Goal: Use online tool/utility: Utilize a website feature to perform a specific function

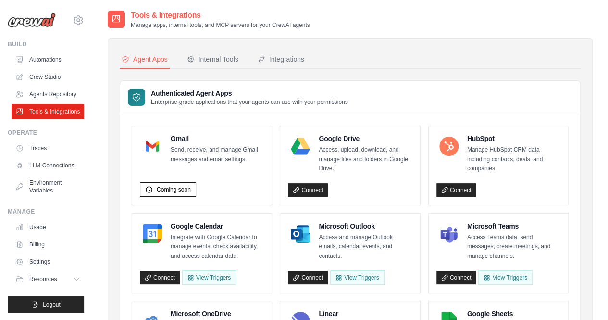
click at [226, 57] on div "Internal Tools" at bounding box center [212, 59] width 51 height 10
click at [218, 60] on div "Internal Tools" at bounding box center [212, 59] width 51 height 10
click at [280, 60] on div "Integrations" at bounding box center [281, 59] width 47 height 10
click at [199, 59] on div "Internal Tools" at bounding box center [212, 59] width 51 height 10
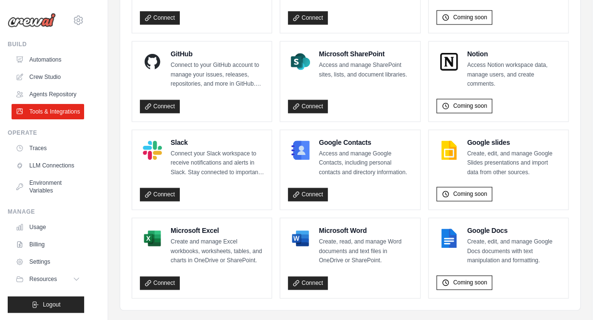
scroll to position [612, 0]
click at [166, 277] on link "Connect" at bounding box center [160, 282] width 40 height 13
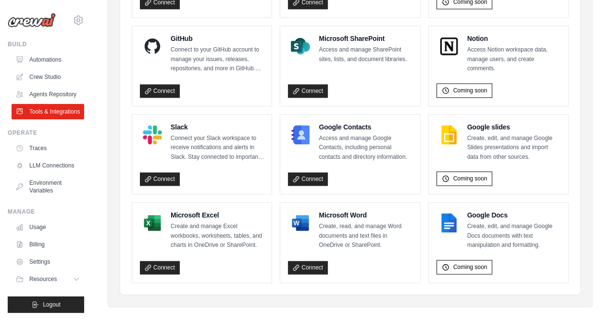
scroll to position [632, 0]
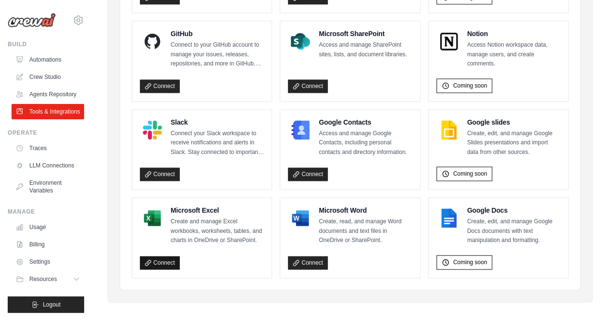
click at [161, 257] on link "Connect" at bounding box center [160, 262] width 40 height 13
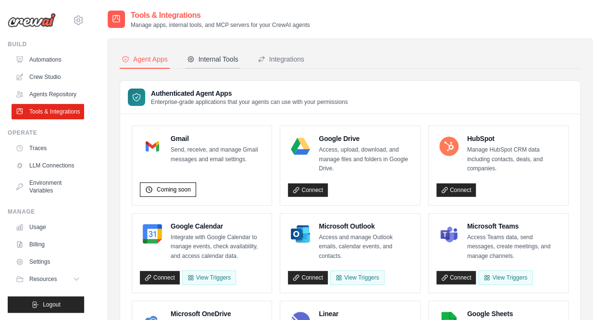
click at [208, 59] on div "Internal Tools" at bounding box center [212, 59] width 51 height 10
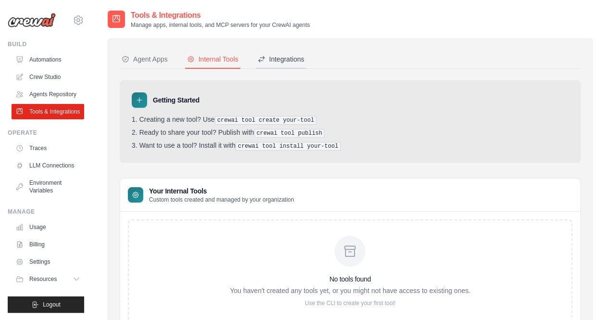
click at [283, 61] on div "Integrations" at bounding box center [281, 59] width 47 height 10
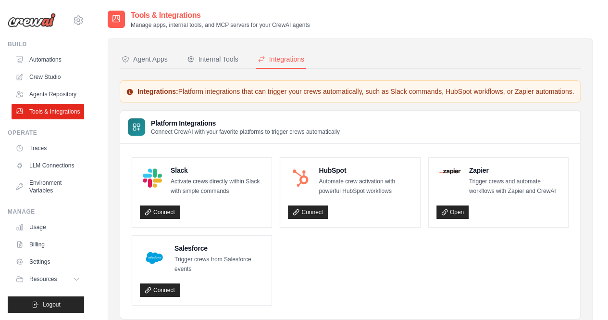
scroll to position [44, 0]
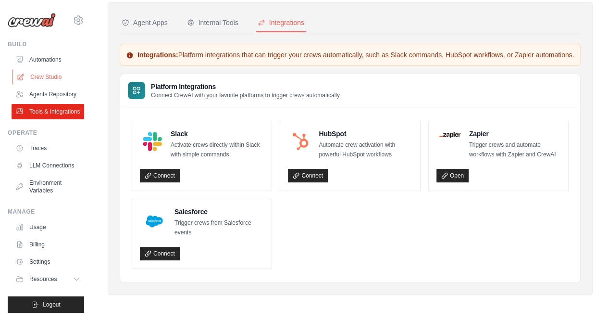
click at [41, 76] on link "Crew Studio" at bounding box center [48, 76] width 73 height 15
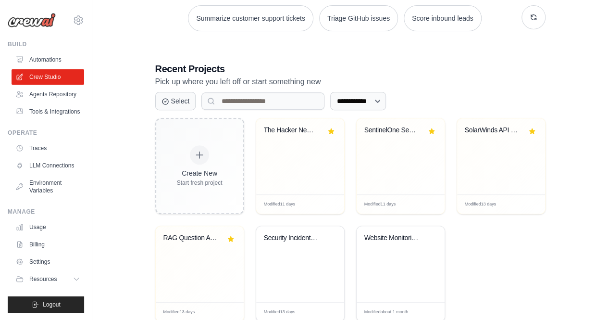
scroll to position [151, 0]
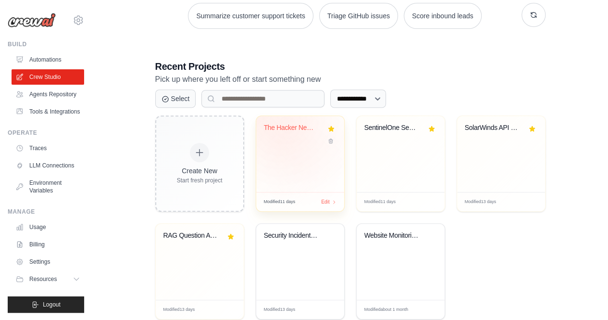
click at [291, 128] on div "The Hacker News Auto-Monitor + Thre..." at bounding box center [293, 127] width 58 height 9
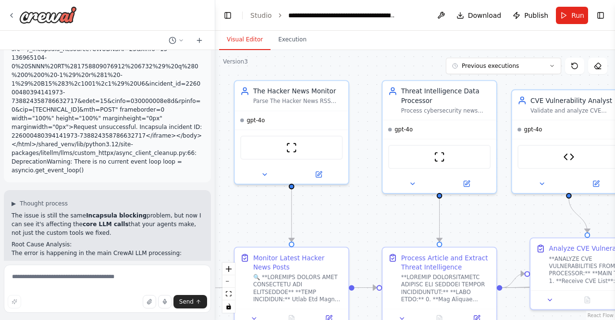
drag, startPoint x: 259, startPoint y: 90, endPoint x: 379, endPoint y: 72, distance: 121.0
click at [379, 72] on div ".deletable-edge-delete-btn { width: 20px; height: 20px; border: 0px solid #ffff…" at bounding box center [415, 185] width 400 height 270
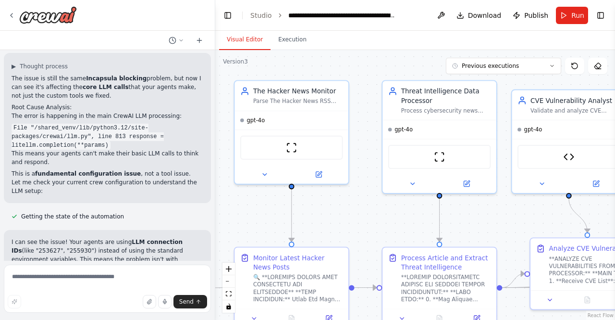
scroll to position [3682, 0]
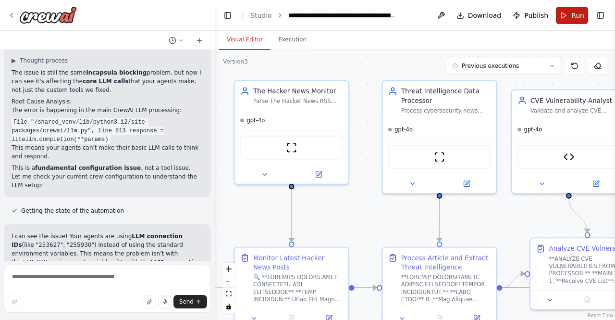
click at [573, 18] on span "Run" at bounding box center [577, 16] width 13 height 10
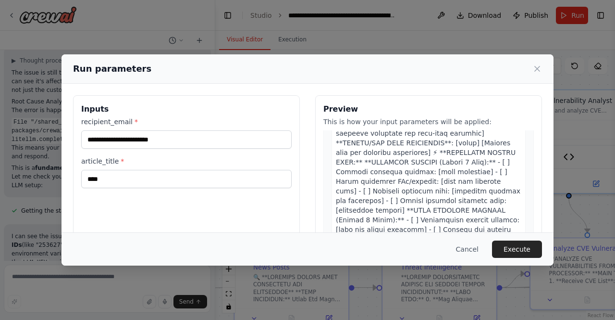
scroll to position [1761, 0]
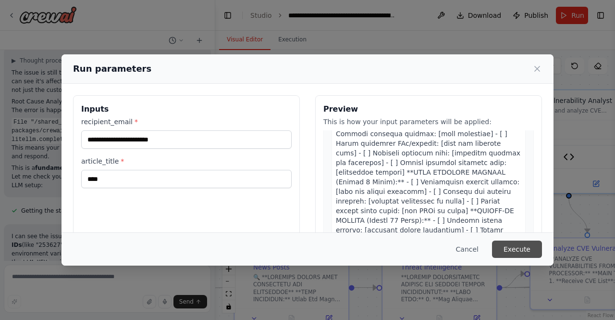
click at [515, 248] on button "Execute" at bounding box center [517, 248] width 50 height 17
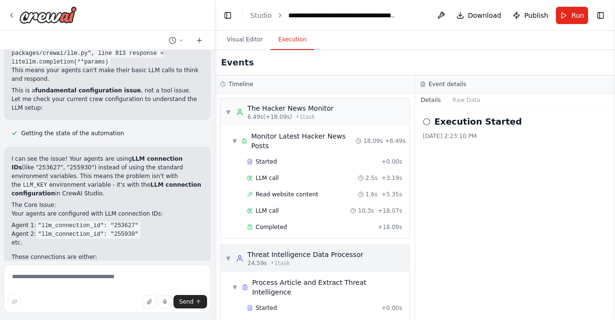
scroll to position [45, 0]
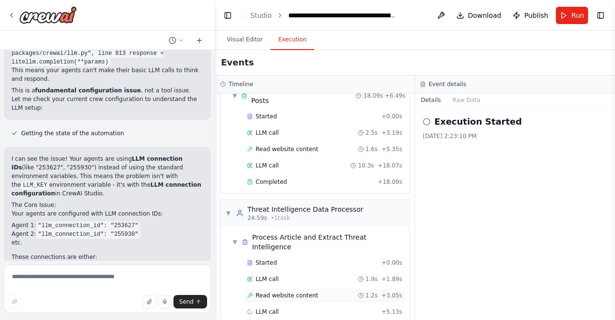
click at [309, 291] on span "Read website content" at bounding box center [287, 295] width 62 height 8
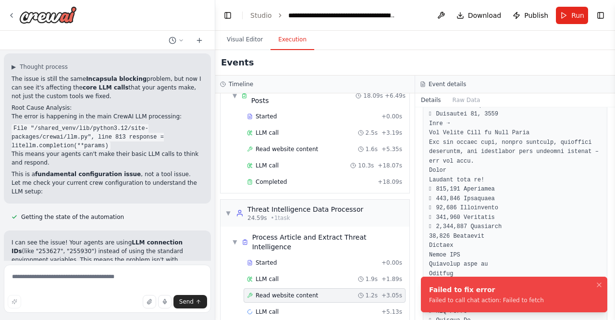
scroll to position [3682, 0]
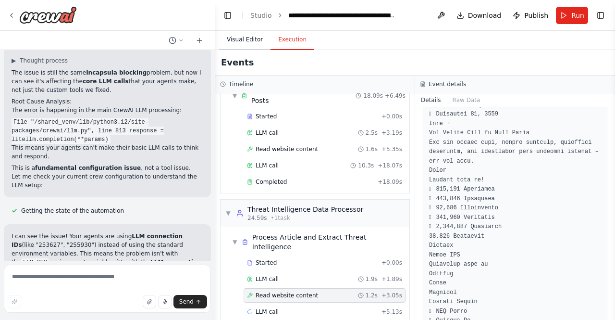
click at [238, 42] on button "Visual Editor" at bounding box center [244, 40] width 51 height 20
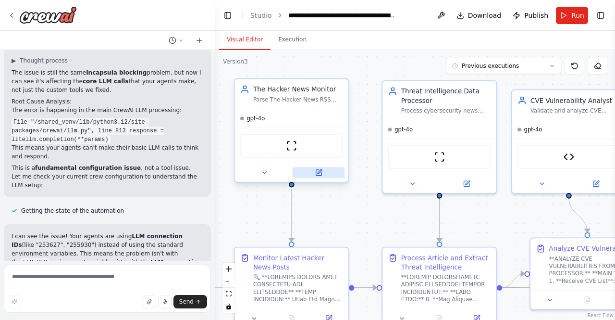
click at [314, 172] on button at bounding box center [319, 172] width 52 height 11
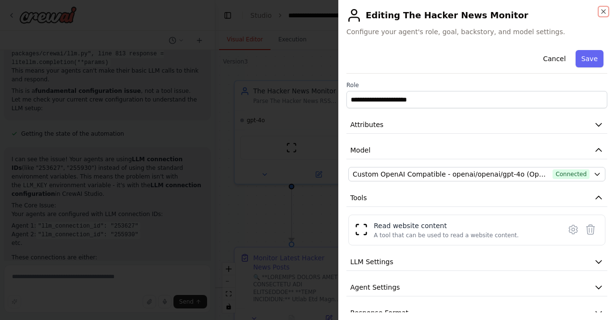
scroll to position [3760, 0]
